Goal: Navigation & Orientation: Go to known website

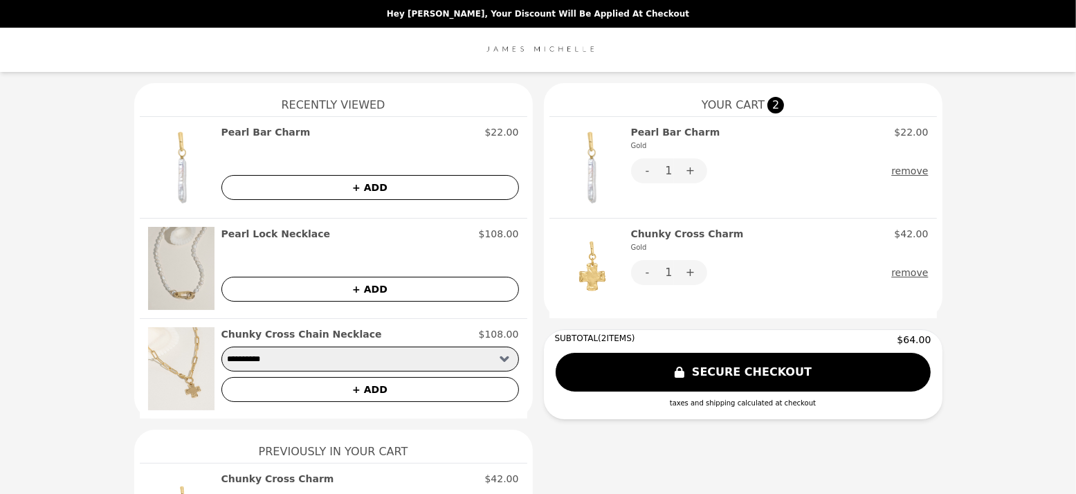
click at [198, 266] on img at bounding box center [181, 268] width 66 height 83
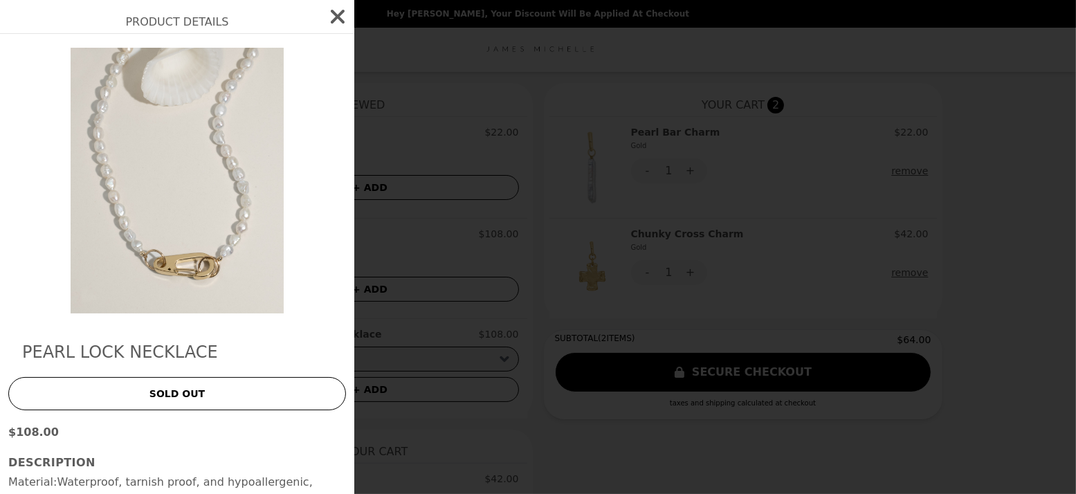
click at [327, 17] on icon "button" at bounding box center [338, 17] width 22 height 22
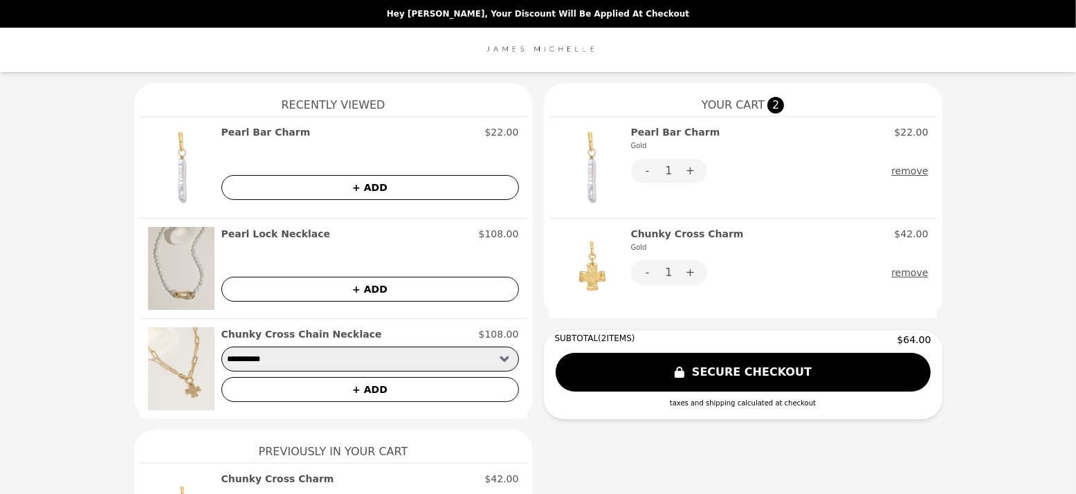
click at [582, 50] on img at bounding box center [538, 50] width 116 height 28
